Goal: Navigation & Orientation: Find specific page/section

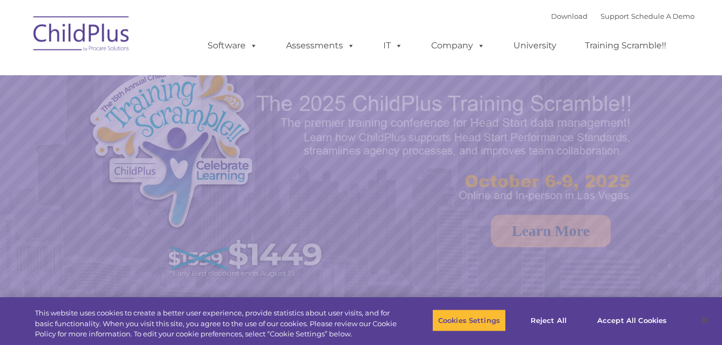
select select "MEDIUM"
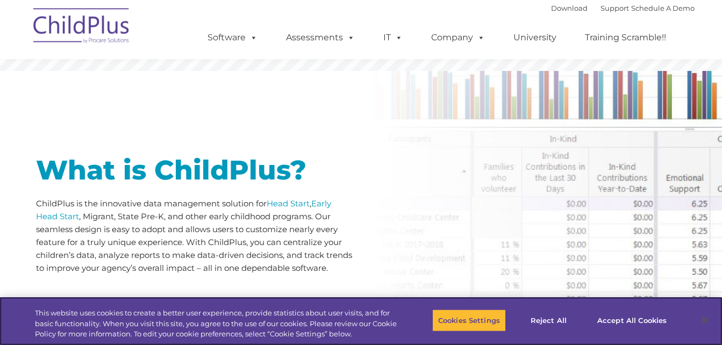
scroll to position [451, 0]
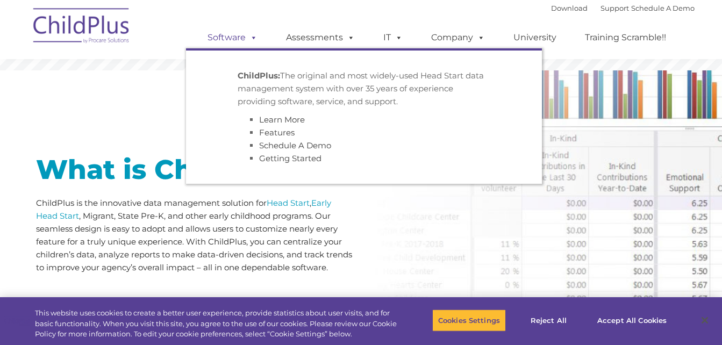
click at [249, 38] on span at bounding box center [252, 37] width 12 height 10
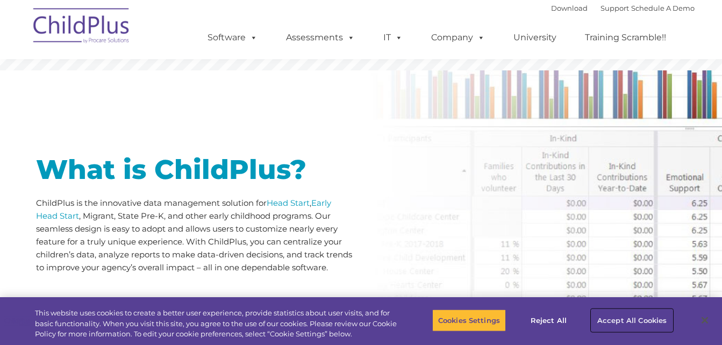
click at [626, 318] on button "Accept All Cookies" at bounding box center [632, 320] width 81 height 23
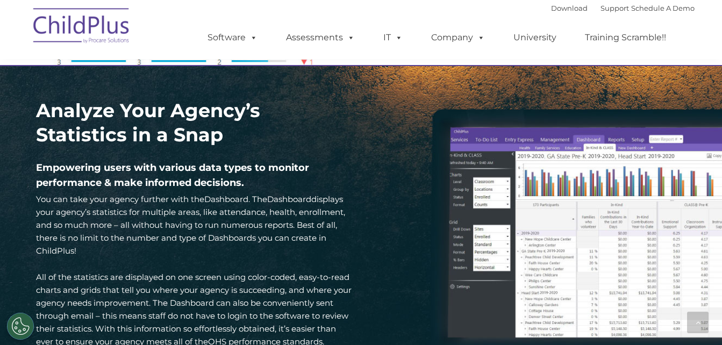
scroll to position [1476, 0]
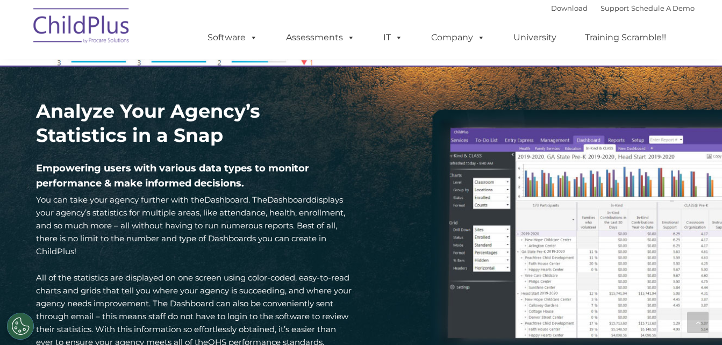
click at [706, 40] on nav "Download Support | Schedule A Demo  MENU MENU Software ChildPlus: The original…" at bounding box center [361, 29] width 722 height 59
